Goal: Find contact information: Find contact information

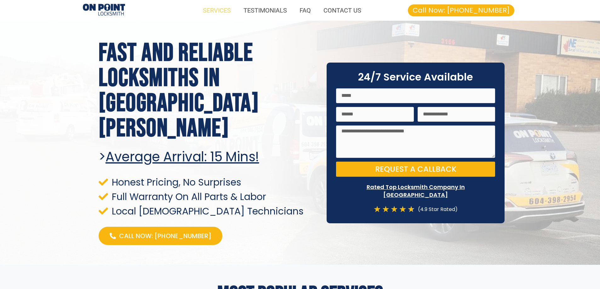
click at [228, 12] on link "SERVICES" at bounding box center [217, 10] width 41 height 14
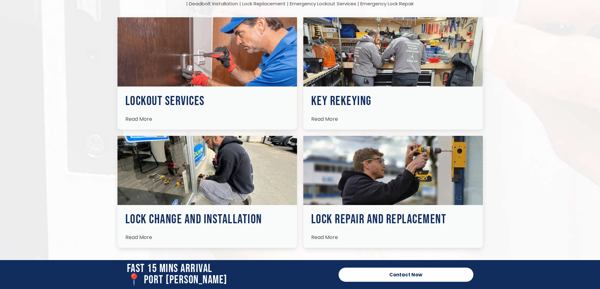
scroll to position [926, 0]
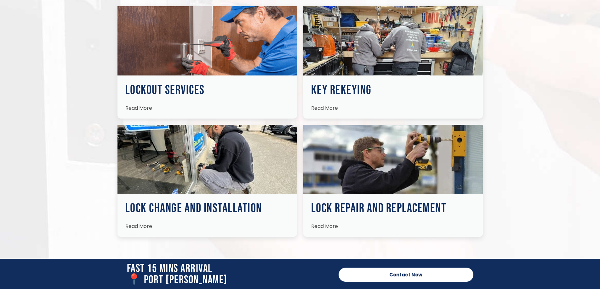
click at [136, 108] on span "Read More" at bounding box center [138, 108] width 27 height 7
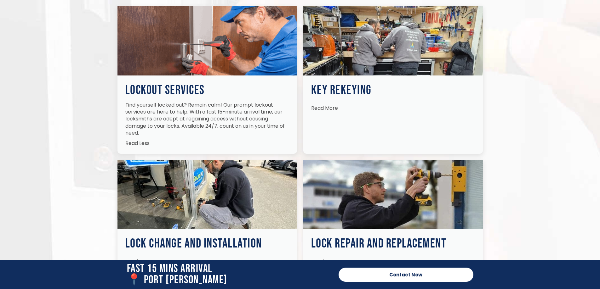
click at [154, 111] on p "Find yourself locked out? Remain calm! Our prompt lockout services are here to …" at bounding box center [207, 119] width 164 height 35
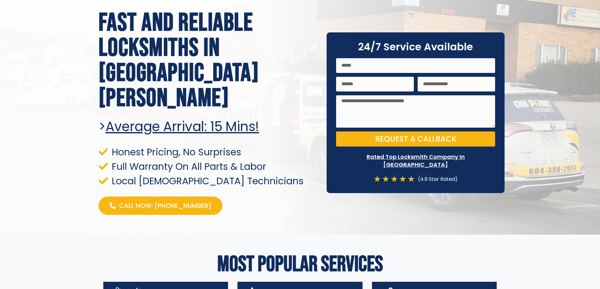
scroll to position [0, 0]
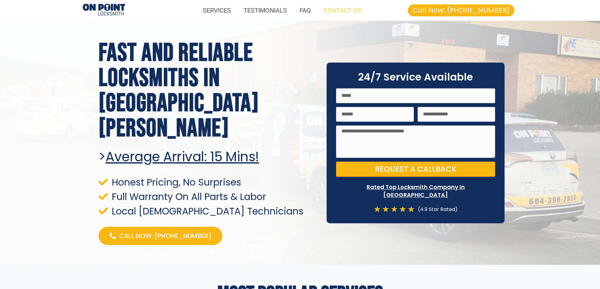
click at [347, 12] on link "CONTACT US" at bounding box center [342, 10] width 50 height 14
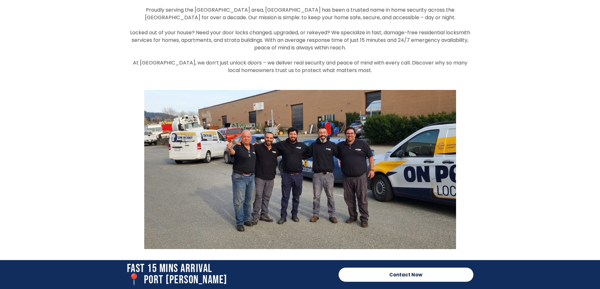
scroll to position [1433, 0]
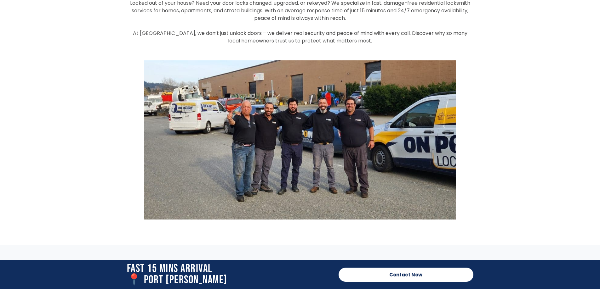
click at [442, 277] on span "Contact Now" at bounding box center [406, 275] width 110 height 5
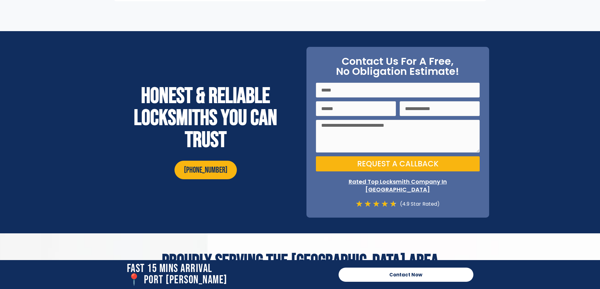
scroll to position [2231, 0]
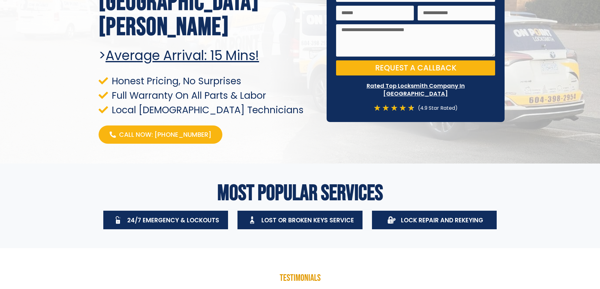
scroll to position [43, 0]
